Goal: Information Seeking & Learning: Learn about a topic

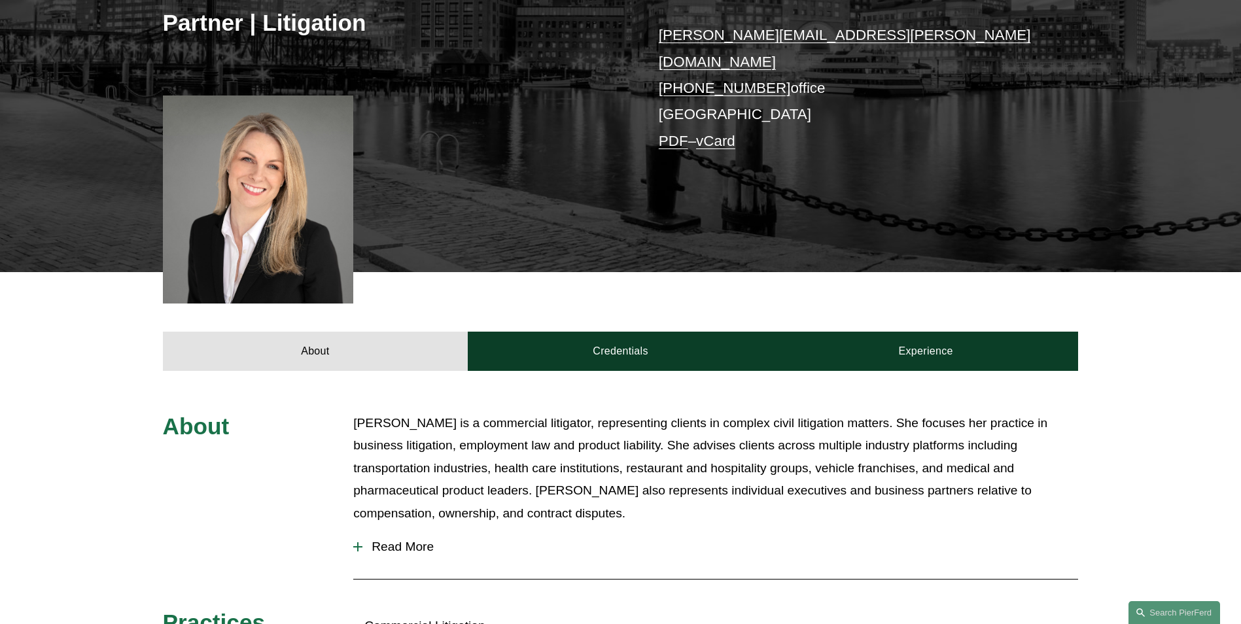
scroll to position [327, 0]
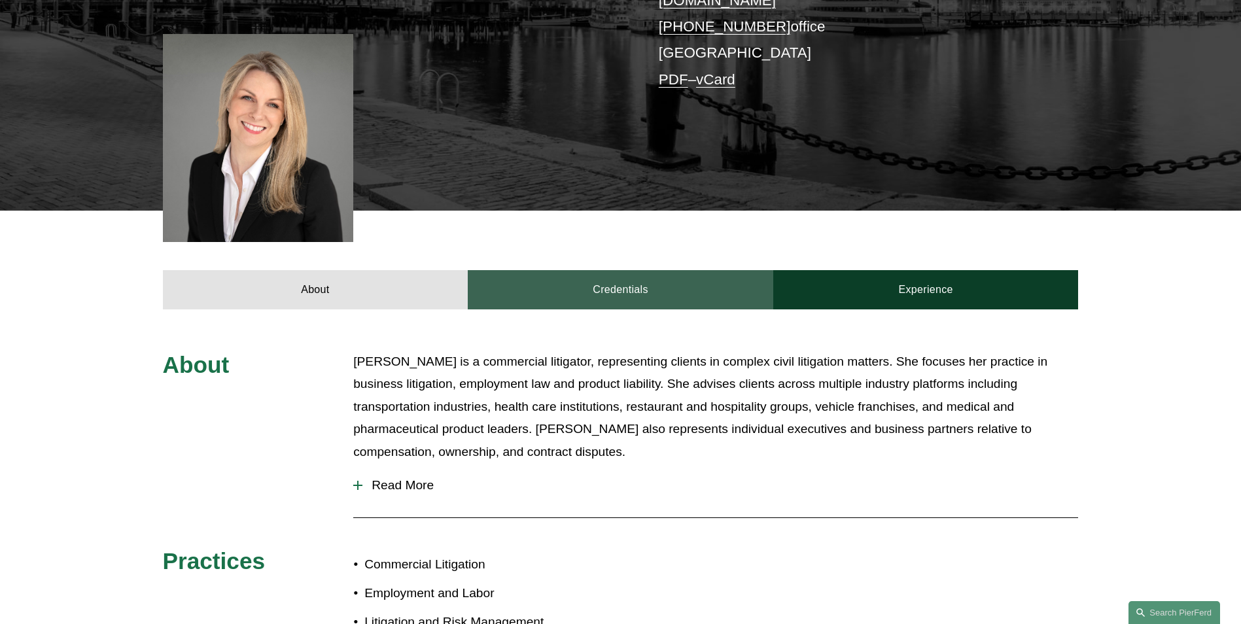
click at [629, 281] on link "Credentials" at bounding box center [621, 289] width 306 height 39
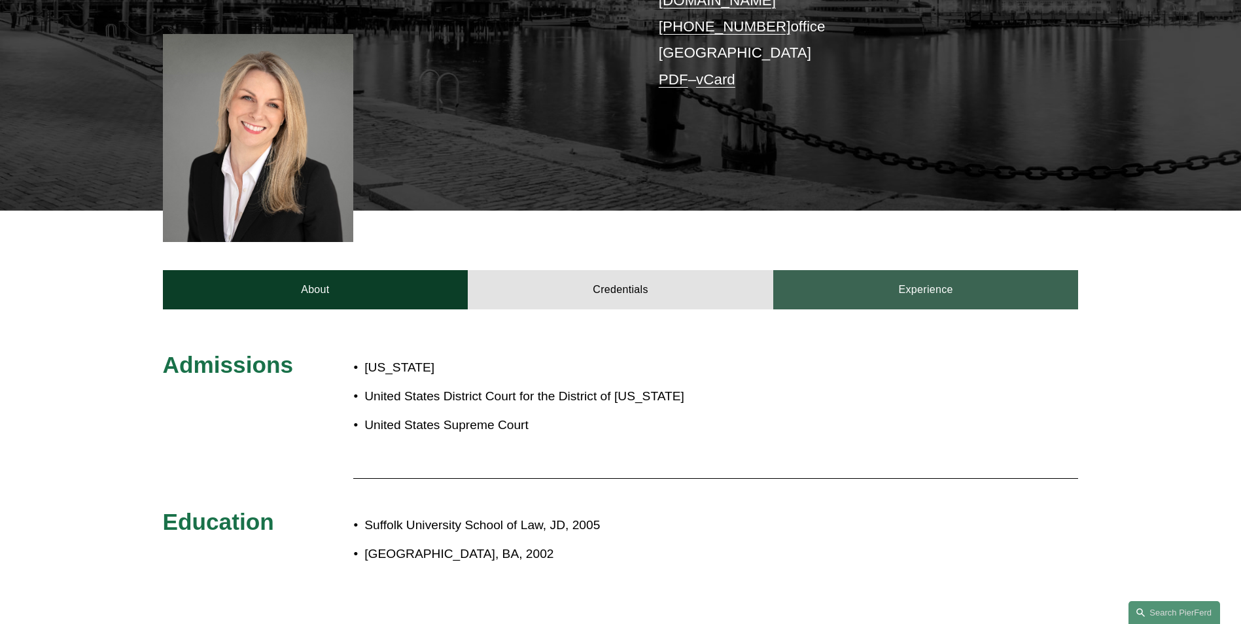
click at [856, 271] on link "Experience" at bounding box center [926, 289] width 306 height 39
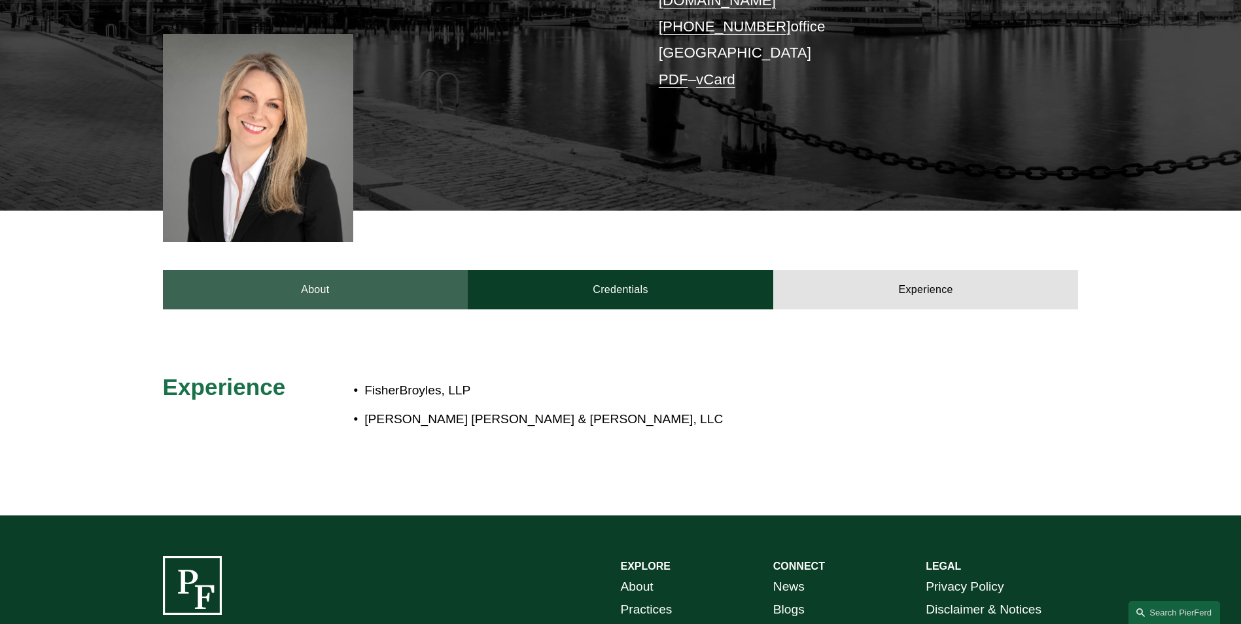
click at [377, 270] on link "About" at bounding box center [316, 289] width 306 height 39
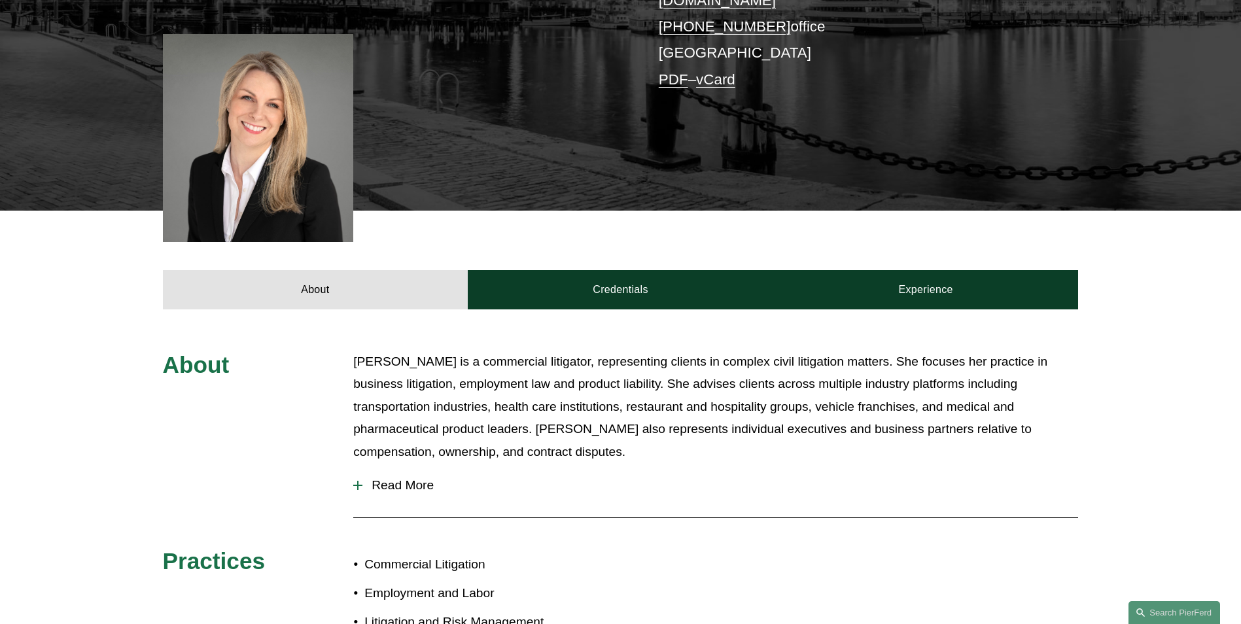
click at [400, 478] on span "Read More" at bounding box center [720, 485] width 716 height 14
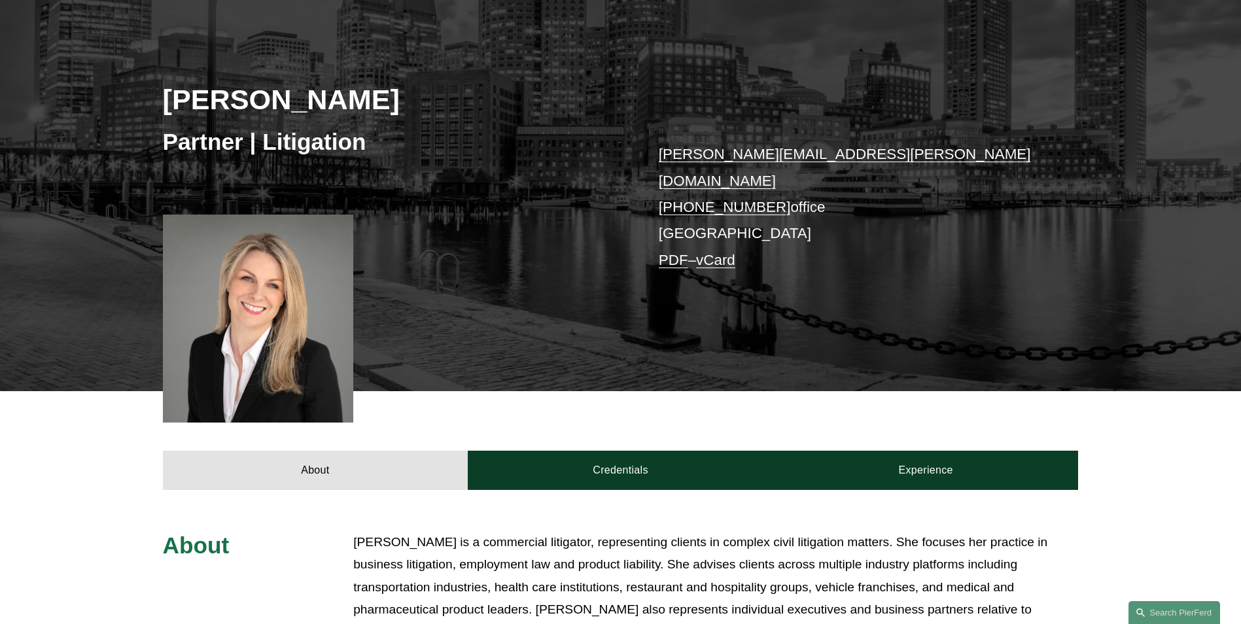
scroll to position [132, 0]
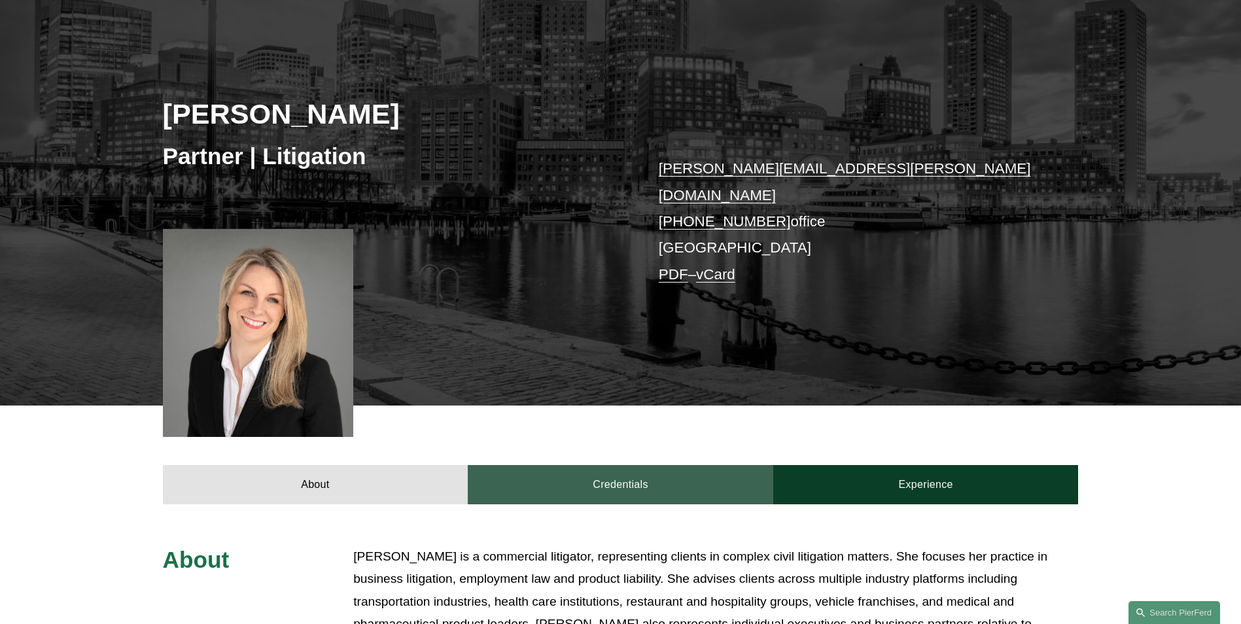
click at [583, 474] on link "Credentials" at bounding box center [621, 484] width 306 height 39
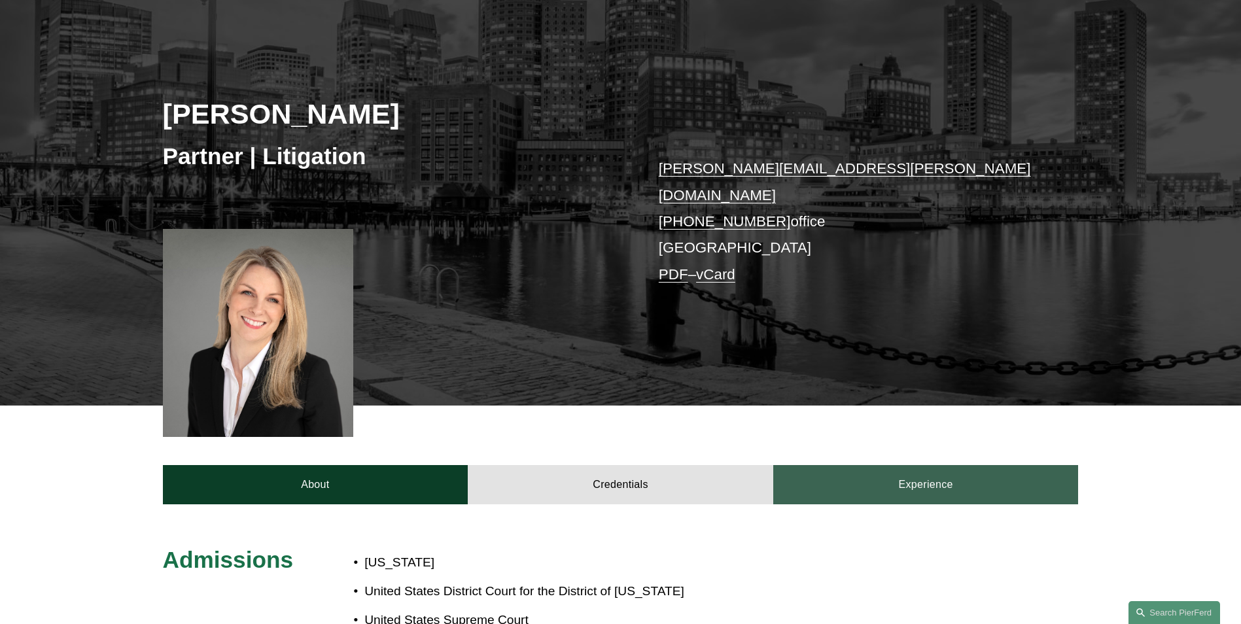
click at [862, 469] on link "Experience" at bounding box center [926, 484] width 306 height 39
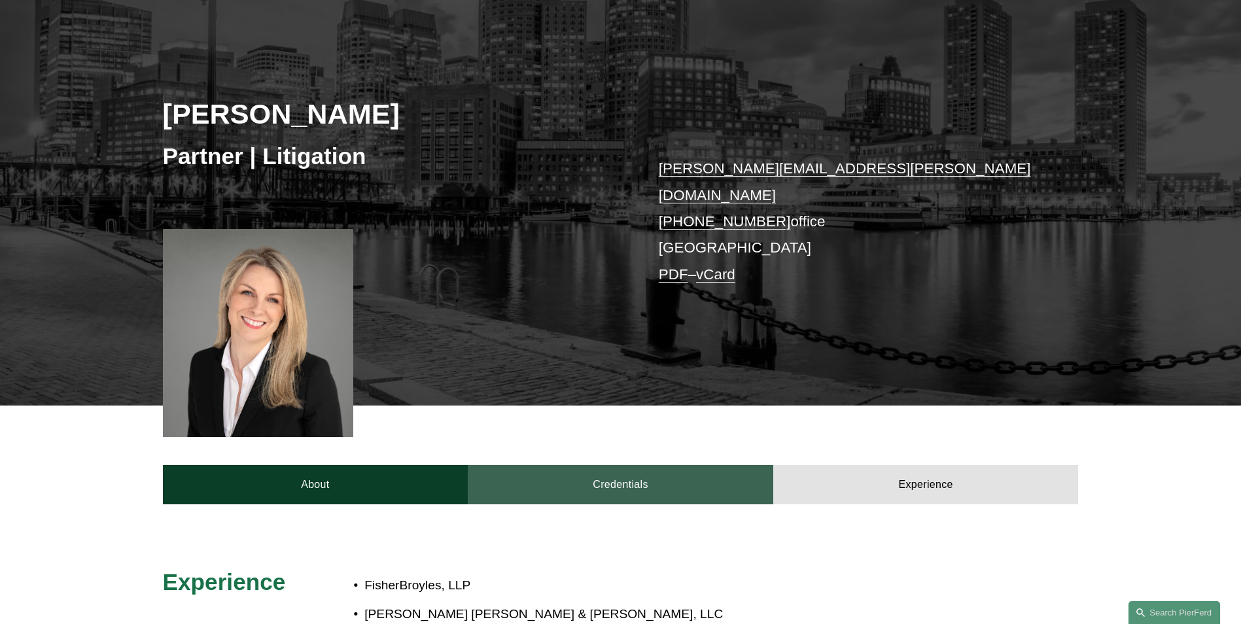
click at [641, 465] on link "Credentials" at bounding box center [621, 484] width 306 height 39
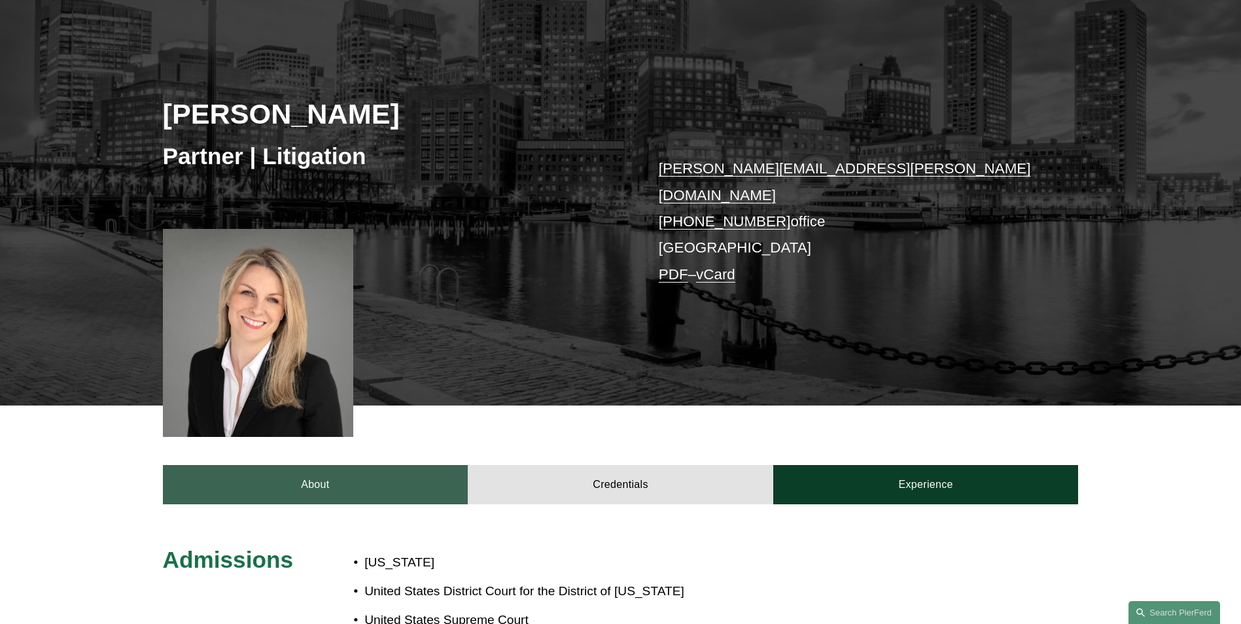
click at [258, 474] on link "About" at bounding box center [316, 484] width 306 height 39
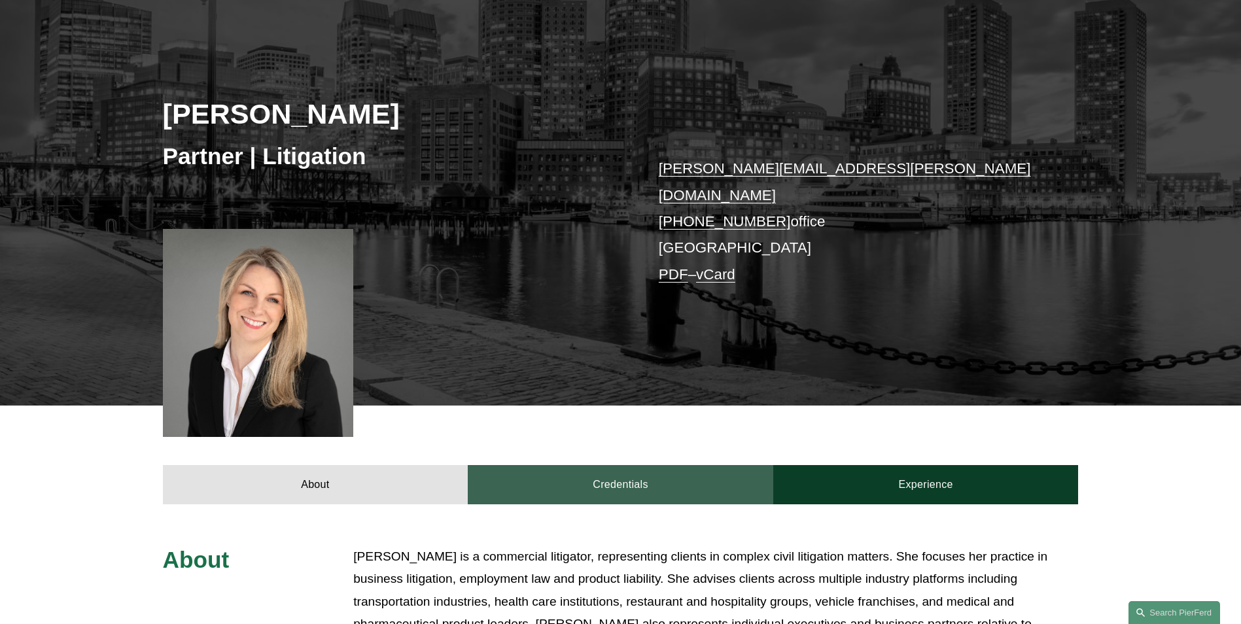
click at [596, 465] on link "Credentials" at bounding box center [621, 484] width 306 height 39
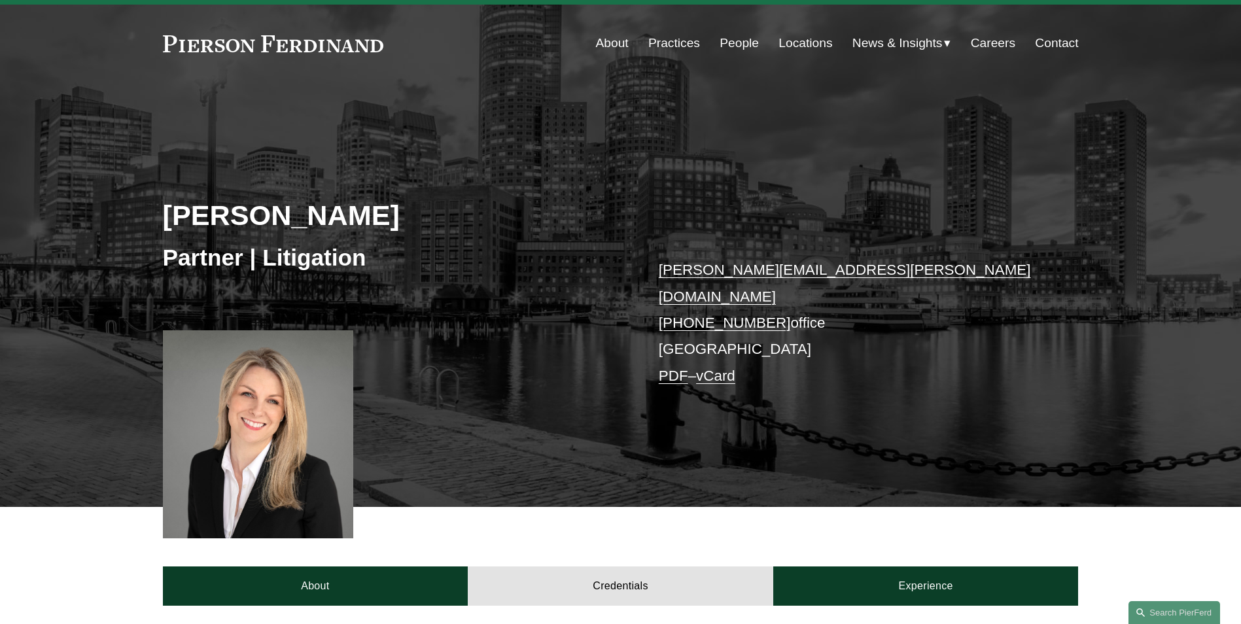
scroll to position [0, 0]
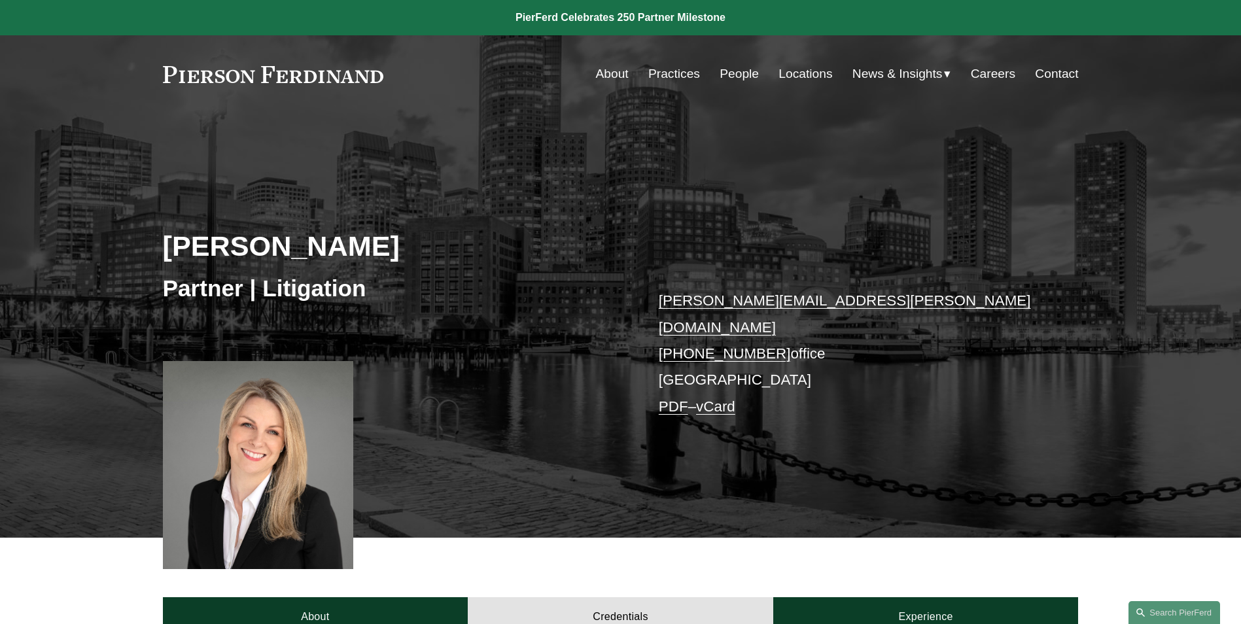
click at [281, 409] on div at bounding box center [258, 465] width 191 height 208
